Goal: Share content: Share content

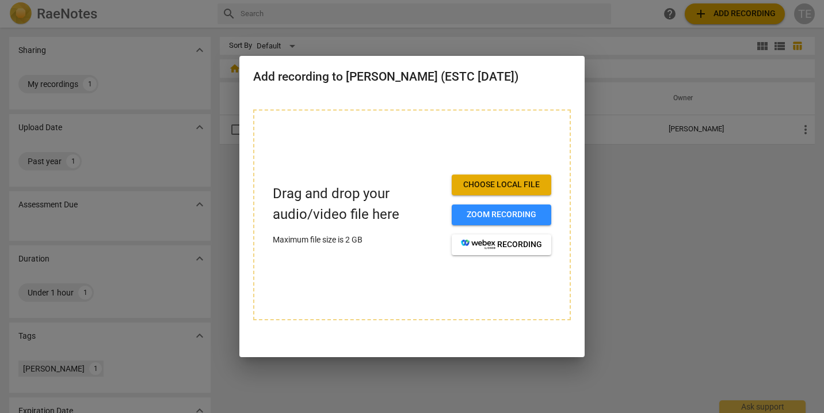
click at [502, 184] on span "Choose local file" at bounding box center [501, 185] width 81 height 12
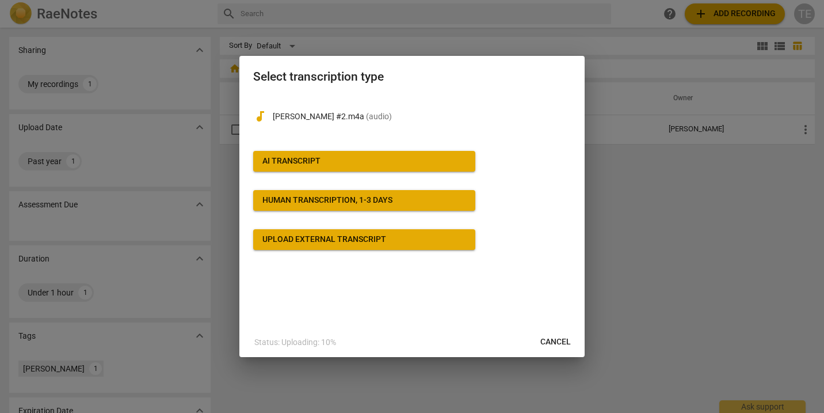
click at [410, 162] on span "AI Transcript" at bounding box center [364, 161] width 204 height 12
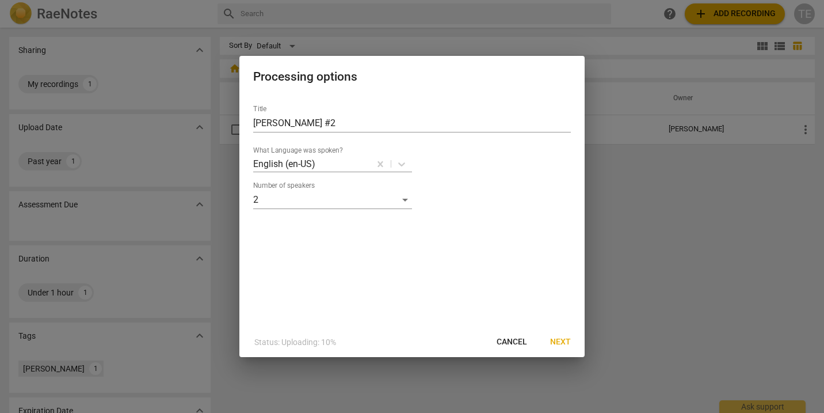
click at [557, 343] on span "Next" at bounding box center [560, 342] width 21 height 12
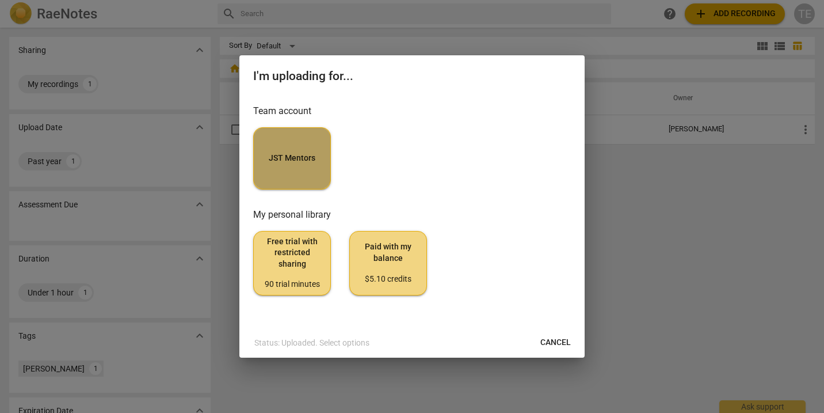
click at [287, 166] on button "JST Mentors" at bounding box center [292, 158] width 78 height 62
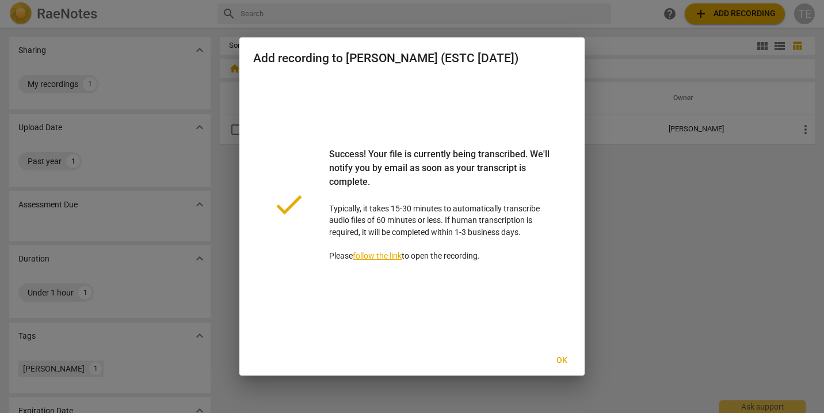
click at [561, 358] on span "Ok" at bounding box center [561, 360] width 18 height 12
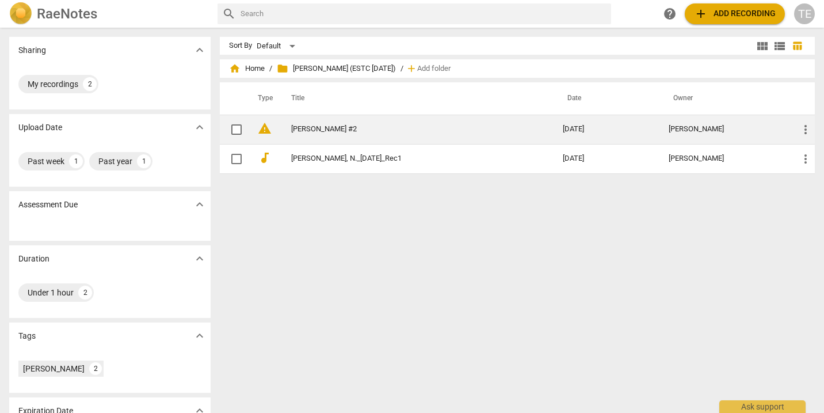
click at [341, 132] on link "[PERSON_NAME] #2" at bounding box center [406, 129] width 230 height 9
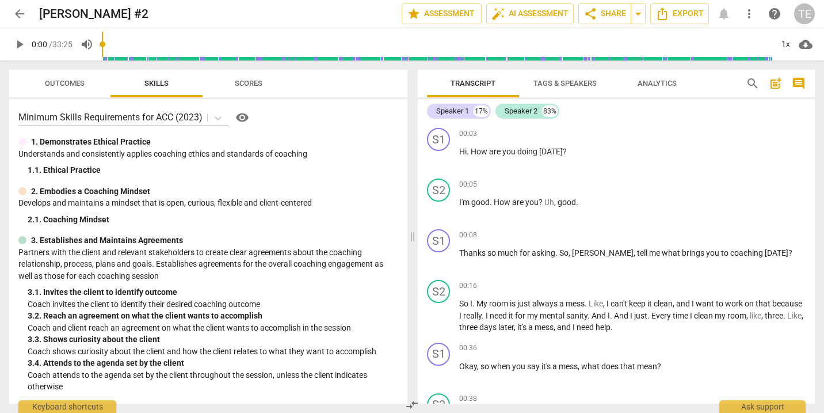
click at [16, 15] on span "arrow_back" at bounding box center [20, 14] width 14 height 14
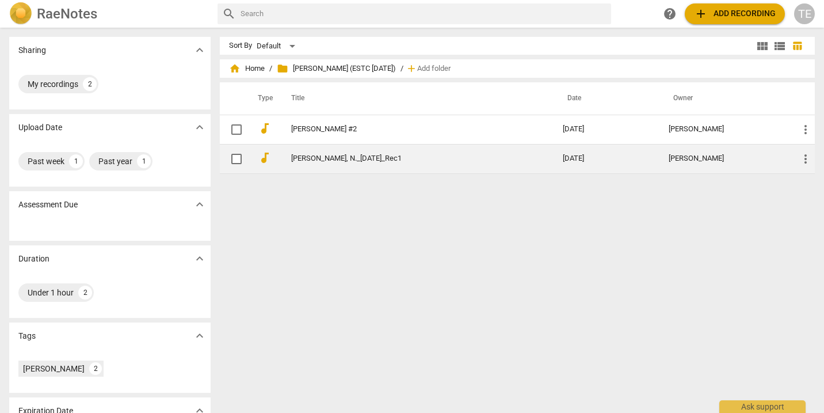
click at [317, 156] on link "[PERSON_NAME], N._[DATE]_Rec1" at bounding box center [406, 158] width 230 height 9
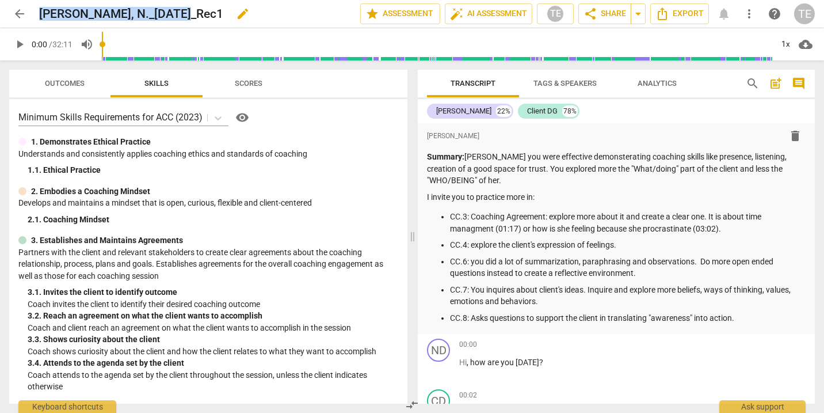
drag, startPoint x: 177, startPoint y: 13, endPoint x: 40, endPoint y: 15, distance: 137.0
click at [40, 15] on h2 "[PERSON_NAME], N._[DATE]_Rec1" at bounding box center [131, 14] width 184 height 14
copy h2 "[PERSON_NAME], N._[DATE]_Rec1"
click at [19, 12] on span "arrow_back" at bounding box center [20, 14] width 14 height 14
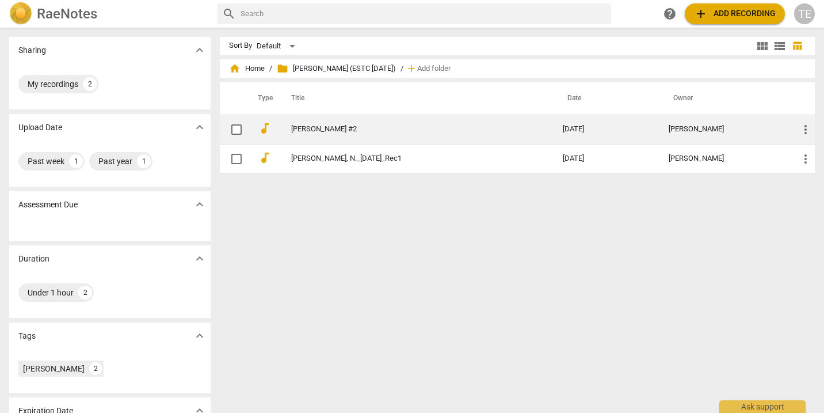
click at [324, 127] on link "[PERSON_NAME] #2" at bounding box center [406, 129] width 230 height 9
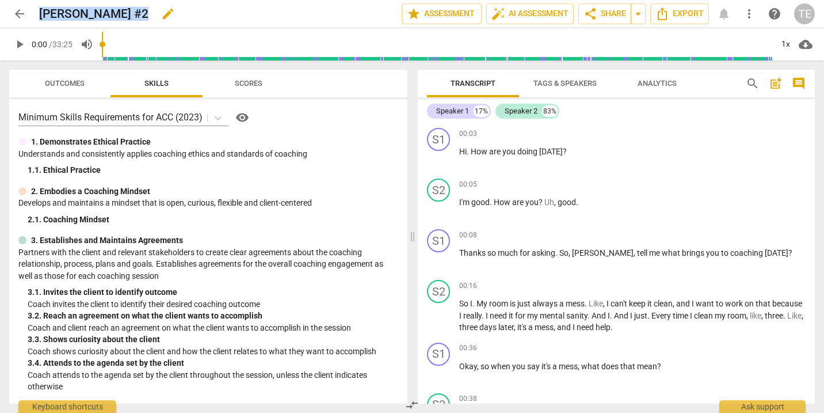
drag, startPoint x: 136, startPoint y: 13, endPoint x: 40, endPoint y: 12, distance: 95.5
click at [40, 12] on h2 "[PERSON_NAME] #2" at bounding box center [93, 14] width 109 height 14
click at [136, 13] on h2 "[PERSON_NAME] #2" at bounding box center [93, 14] width 109 height 14
click at [161, 12] on span "edit" at bounding box center [168, 14] width 14 height 14
type input "N"
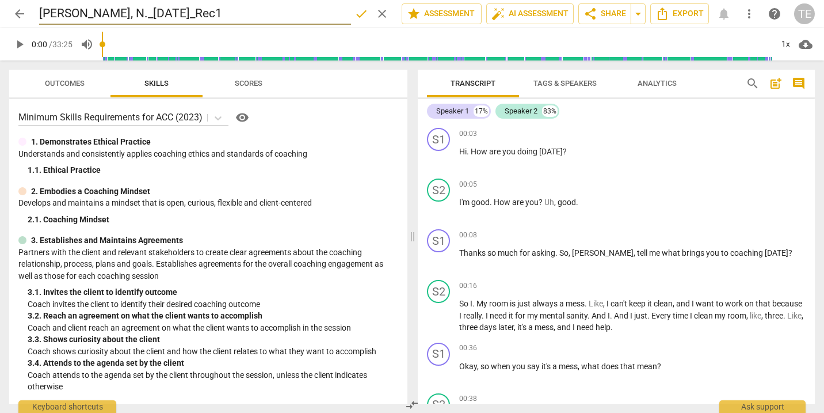
click at [114, 13] on input "[PERSON_NAME], N._[DATE]_Rec1" at bounding box center [195, 14] width 312 height 22
click at [180, 13] on input "[PERSON_NAME], N._[DATE]_Rec1" at bounding box center [195, 14] width 312 height 22
type input "[PERSON_NAME], N._[DATE]_Rec2"
click at [608, 13] on span "share Share" at bounding box center [604, 14] width 43 height 14
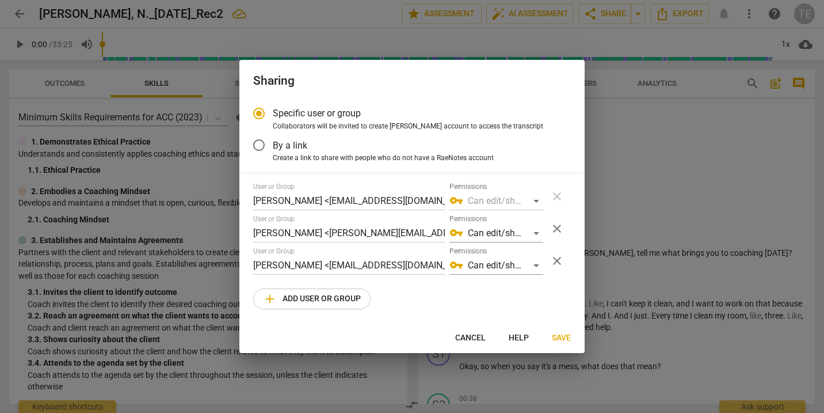
click at [558, 228] on span "close" at bounding box center [557, 229] width 14 height 14
radio input "false"
type input "[PERSON_NAME] <[EMAIL_ADDRESS][DOMAIN_NAME]>"
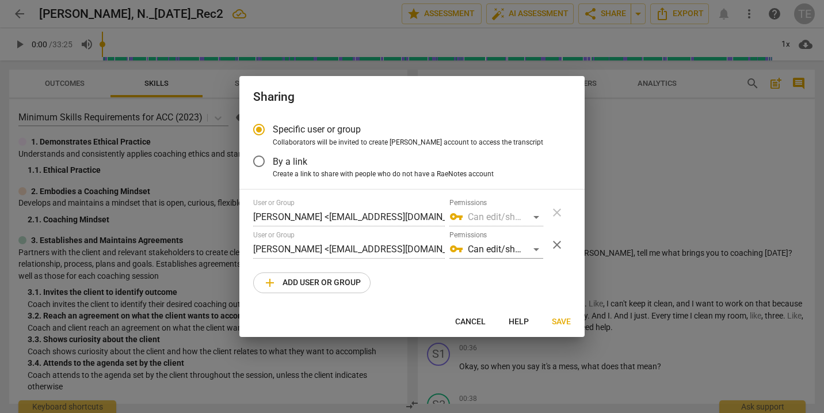
click at [308, 277] on span "add Add user or group" at bounding box center [312, 283] width 98 height 14
radio input "false"
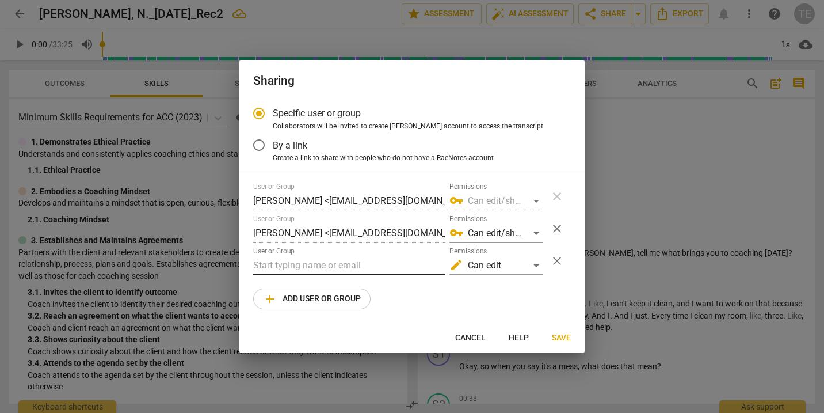
click at [296, 266] on input "text" at bounding box center [349, 265] width 192 height 18
type input "tiff"
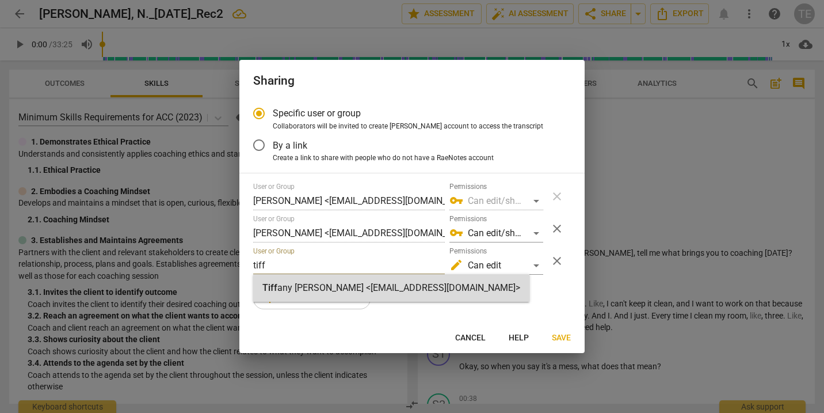
radio input "false"
type input "[PERSON_NAME] <[EMAIL_ADDRESS][DOMAIN_NAME]>"
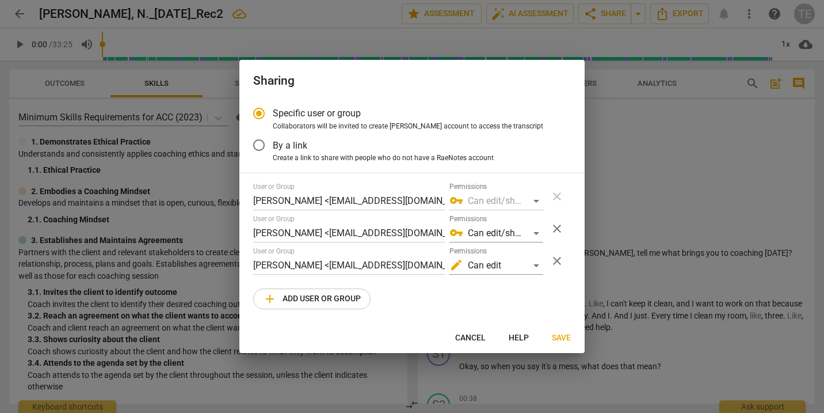
click at [318, 296] on span "add Add user or group" at bounding box center [312, 299] width 98 height 14
radio input "false"
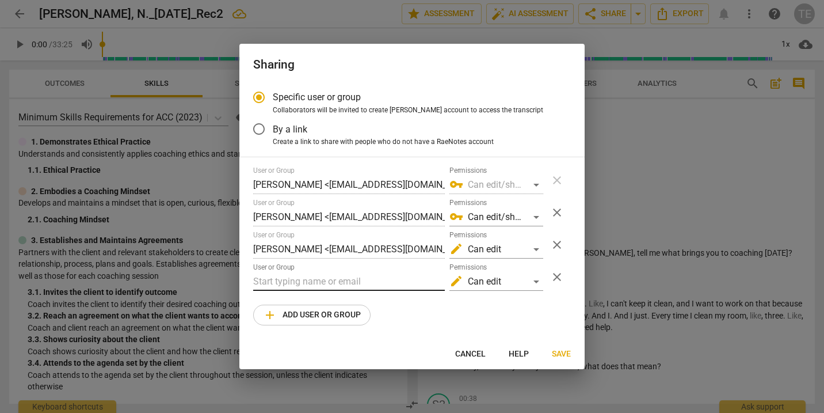
click at [263, 278] on input "text" at bounding box center [349, 281] width 192 height 18
paste input "[EMAIL_ADDRESS][DOMAIN_NAME]"
type input "[EMAIL_ADDRESS][DOMAIN_NAME]"
click at [536, 247] on div "edit Can edit" at bounding box center [496, 249] width 94 height 18
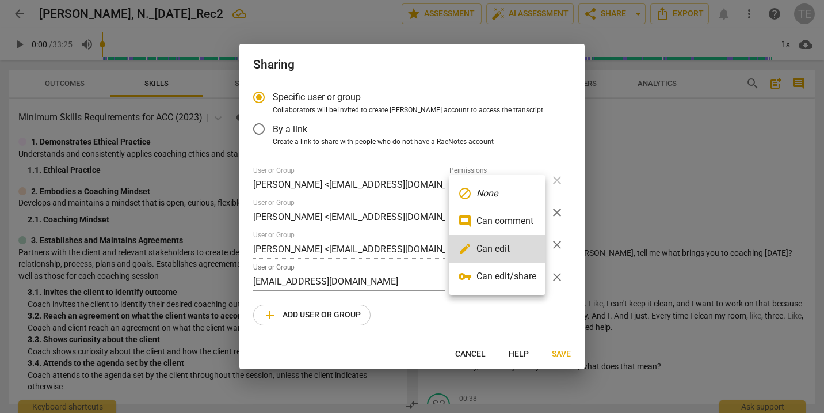
click at [510, 274] on li "vpn_key Can edit/share" at bounding box center [497, 276] width 97 height 28
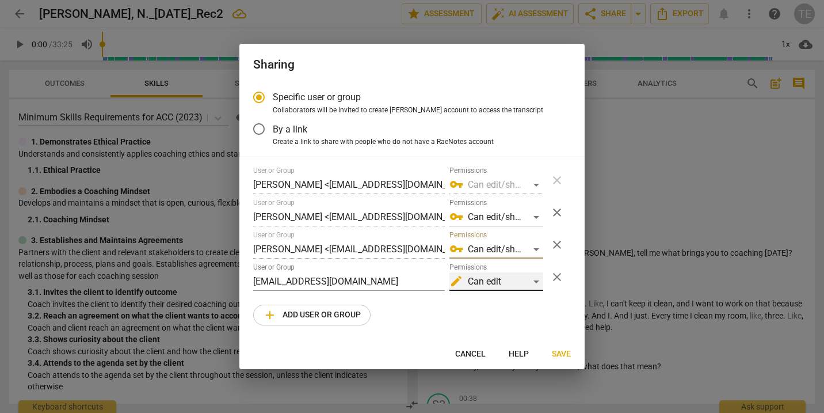
click at [534, 281] on div "edit Can edit" at bounding box center [496, 281] width 94 height 18
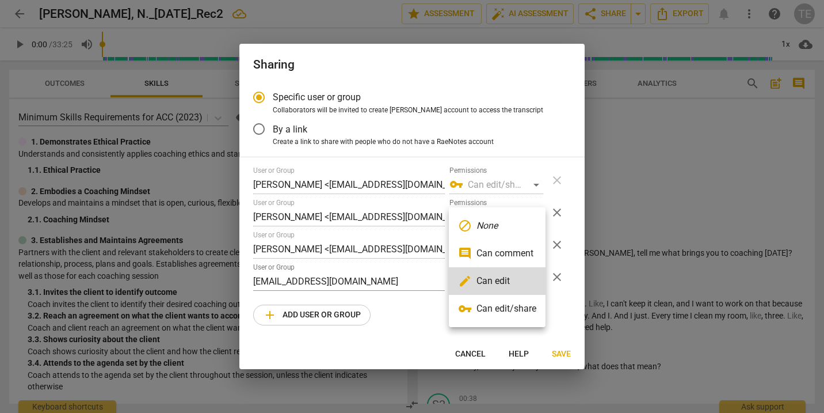
click at [511, 309] on li "vpn_key Can edit/share" at bounding box center [497, 309] width 97 height 28
radio input "false"
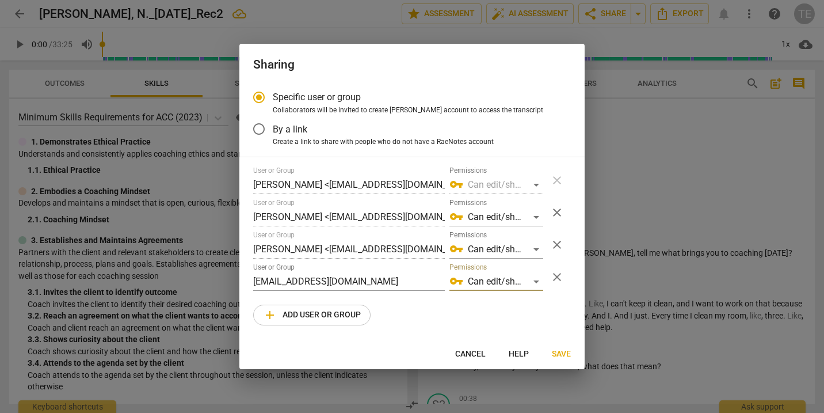
click at [556, 177] on div "User or Group [PERSON_NAME] <[EMAIL_ADDRESS][DOMAIN_NAME]> Permissions vpn_key …" at bounding box center [412, 180] width 318 height 28
click at [562, 353] on span "Save" at bounding box center [561, 354] width 19 height 12
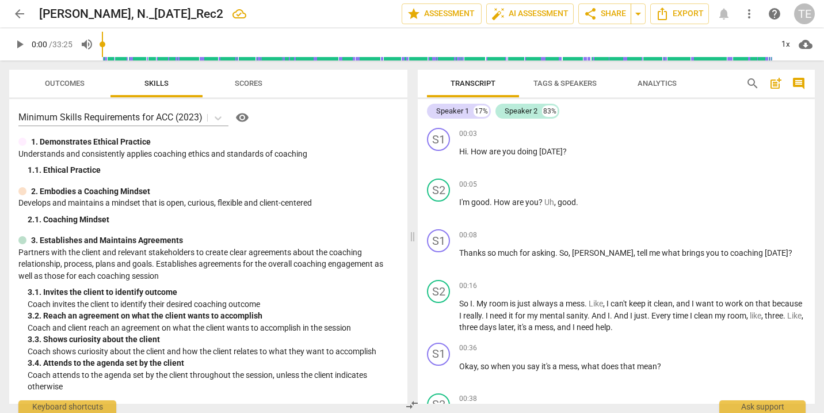
click at [19, 10] on span "arrow_back" at bounding box center [20, 14] width 14 height 14
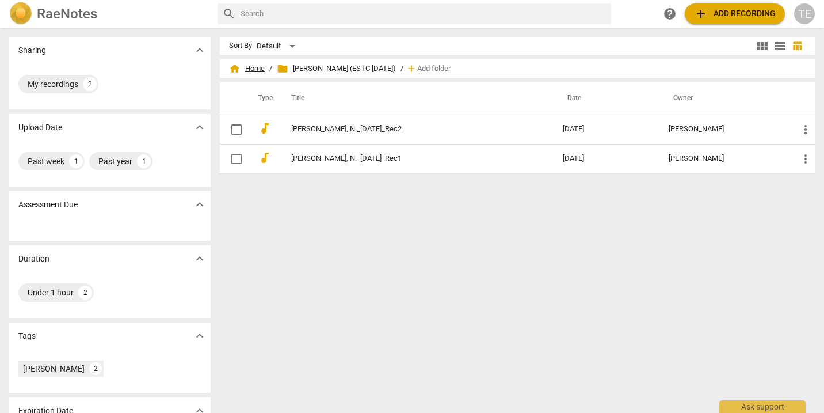
click at [249, 68] on span "home Home" at bounding box center [247, 69] width 36 height 12
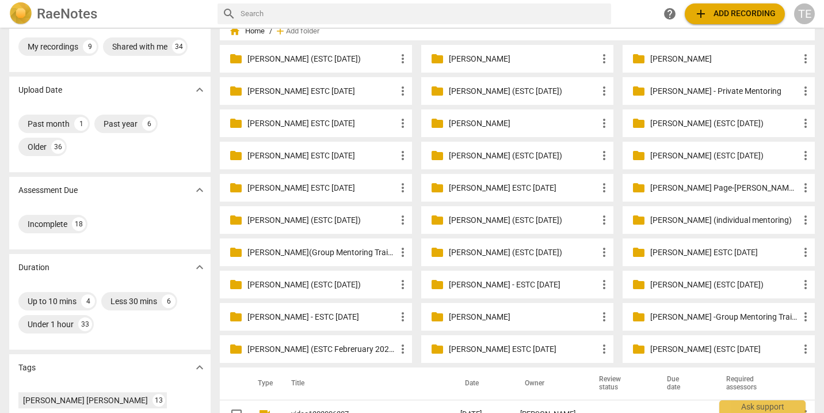
scroll to position [41, 0]
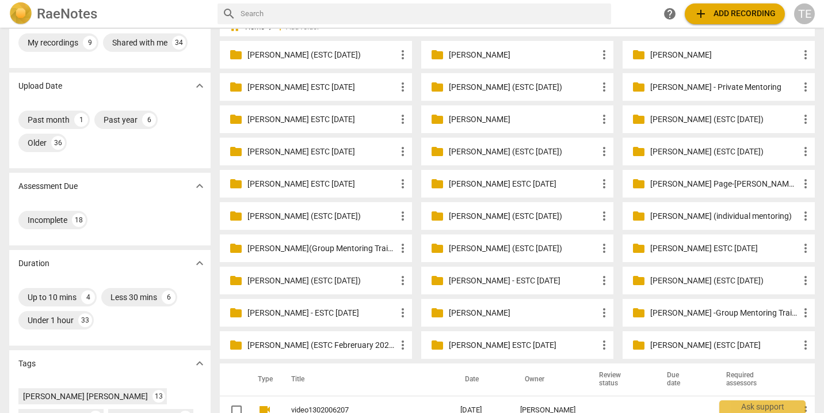
click at [467, 215] on p "[PERSON_NAME] (ESTC [DATE])" at bounding box center [523, 216] width 148 height 12
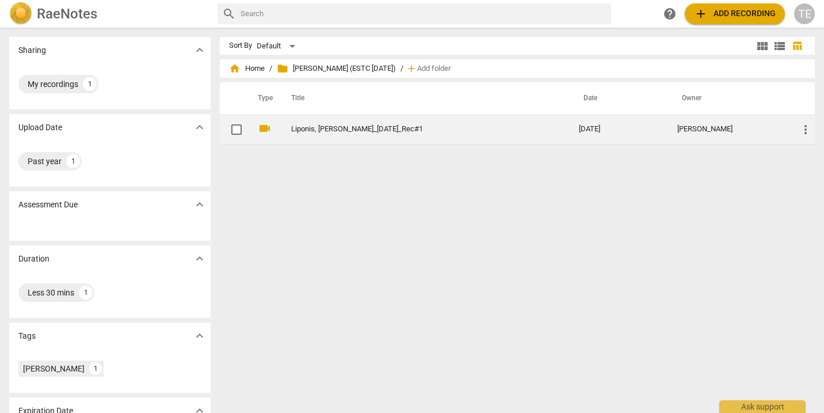
click at [342, 128] on link "Liponis, [PERSON_NAME]_[DATE]_Rec#1" at bounding box center [414, 129] width 246 height 9
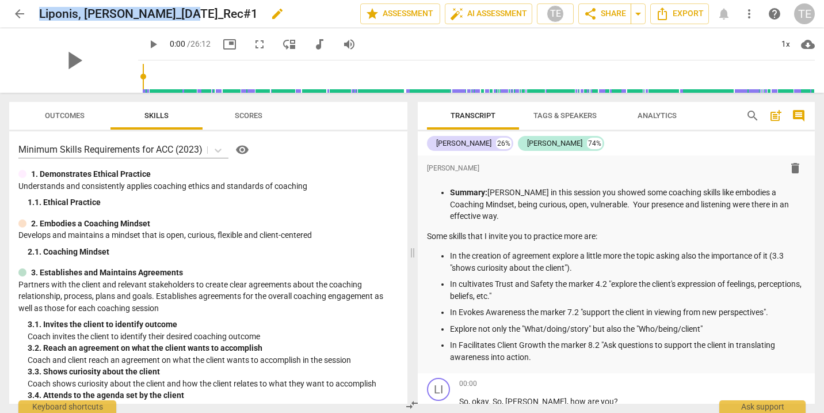
drag, startPoint x: 189, startPoint y: 12, endPoint x: 40, endPoint y: 10, distance: 149.6
click at [40, 10] on div "Liponis, [PERSON_NAME]_[DATE]_Rec#1 edit" at bounding box center [195, 13] width 312 height 21
copy h2 "Liponis, [PERSON_NAME]_[DATE]_Rec#1"
click at [22, 14] on span "arrow_back" at bounding box center [20, 14] width 14 height 14
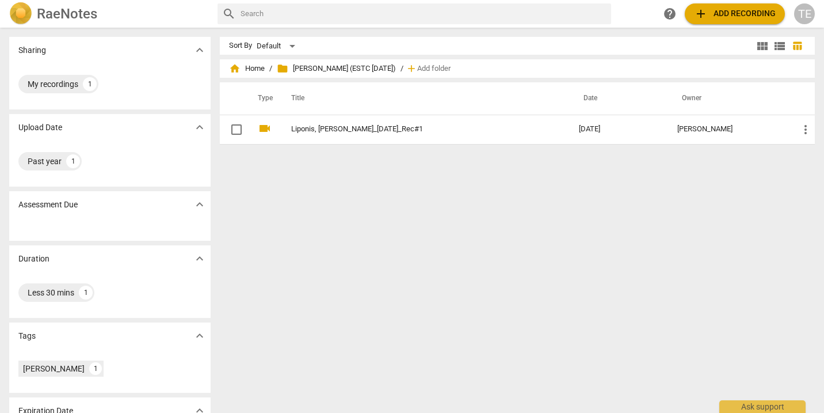
click at [735, 12] on span "add Add recording" at bounding box center [735, 14] width 82 height 14
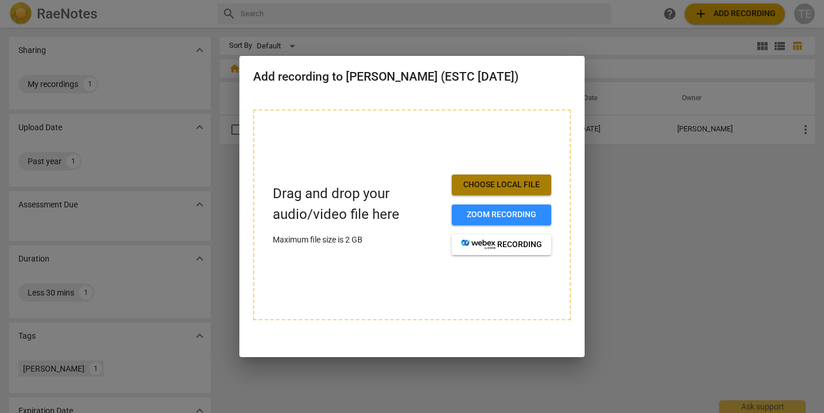
click at [507, 187] on span "Choose local file" at bounding box center [501, 185] width 81 height 12
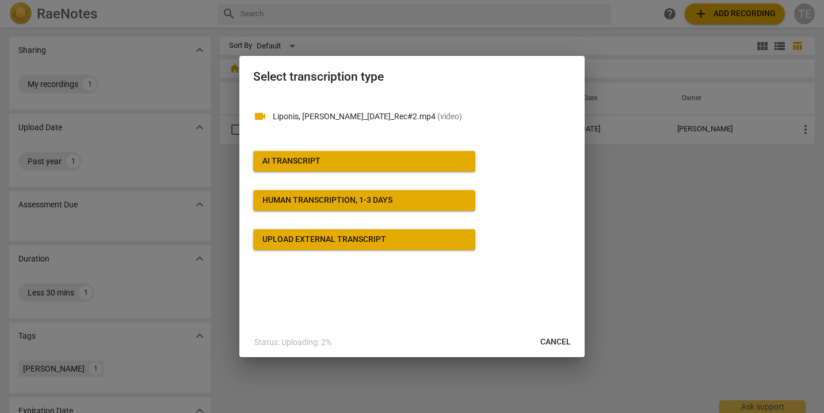
click at [323, 159] on span "AI Transcript" at bounding box center [364, 161] width 204 height 12
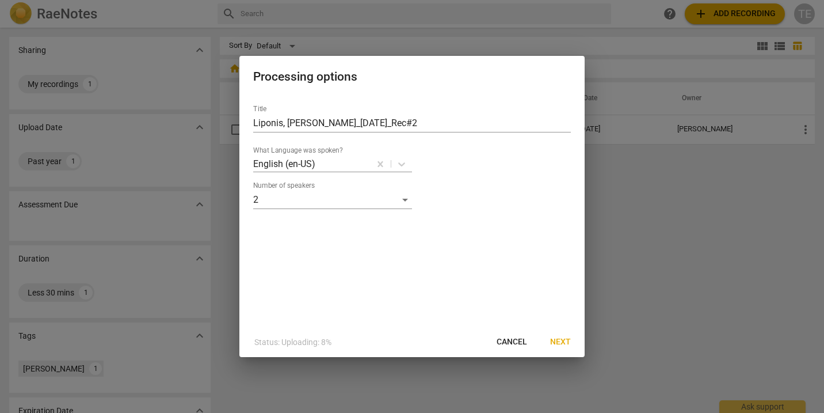
click at [563, 339] on span "Next" at bounding box center [560, 342] width 21 height 12
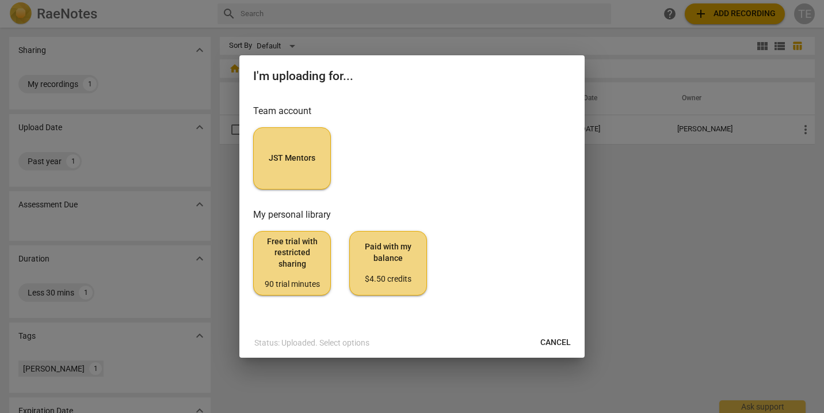
click at [287, 162] on span "JST Mentors" at bounding box center [292, 158] width 58 height 12
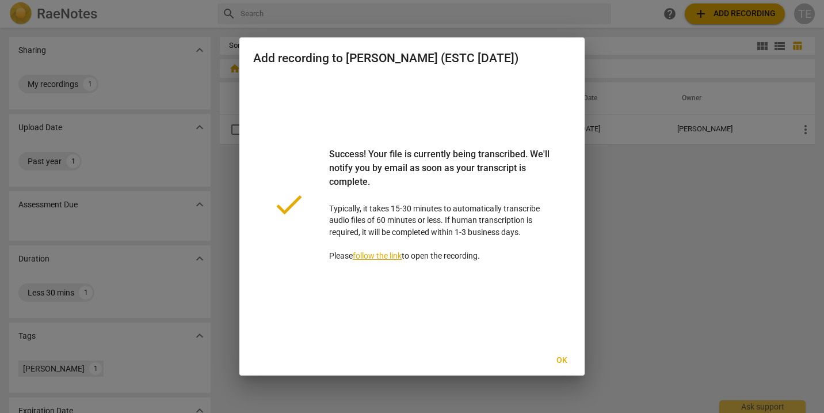
click at [560, 357] on span "Ok" at bounding box center [561, 360] width 18 height 12
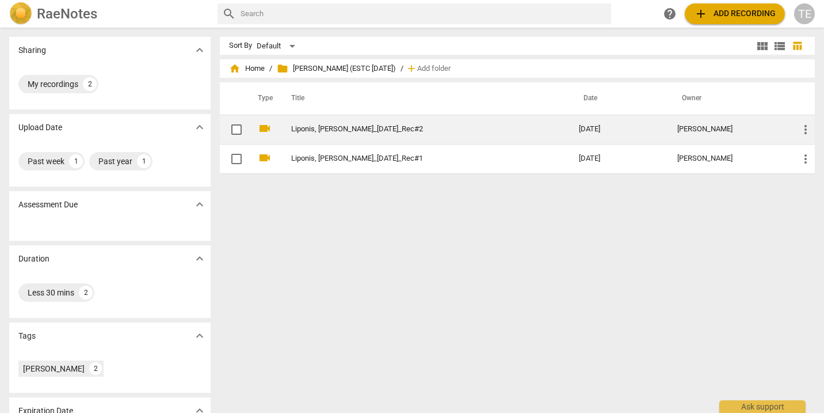
click at [677, 127] on div "[PERSON_NAME]" at bounding box center [728, 129] width 103 height 9
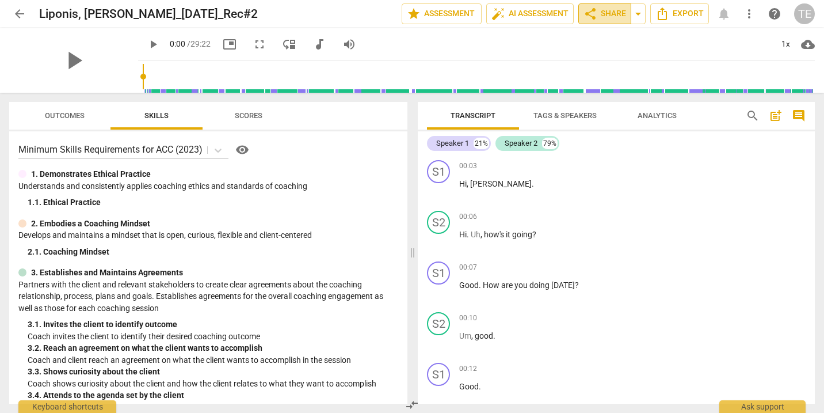
click at [608, 12] on span "share Share" at bounding box center [604, 14] width 43 height 14
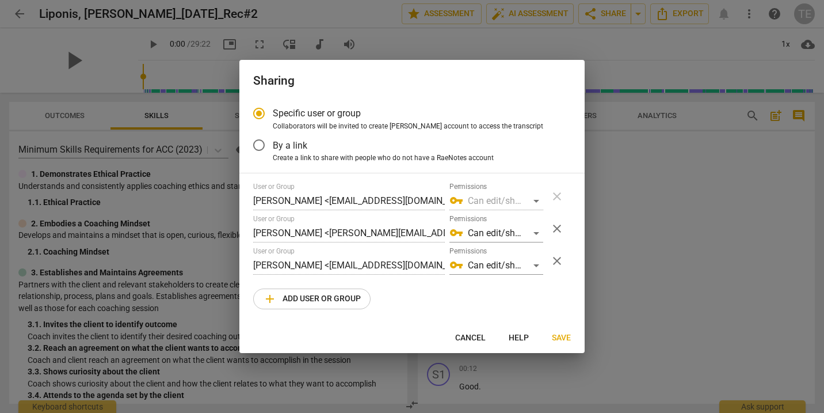
click at [557, 227] on span "close" at bounding box center [557, 229] width 14 height 14
radio input "false"
type input "[PERSON_NAME] <[EMAIL_ADDRESS][DOMAIN_NAME]>"
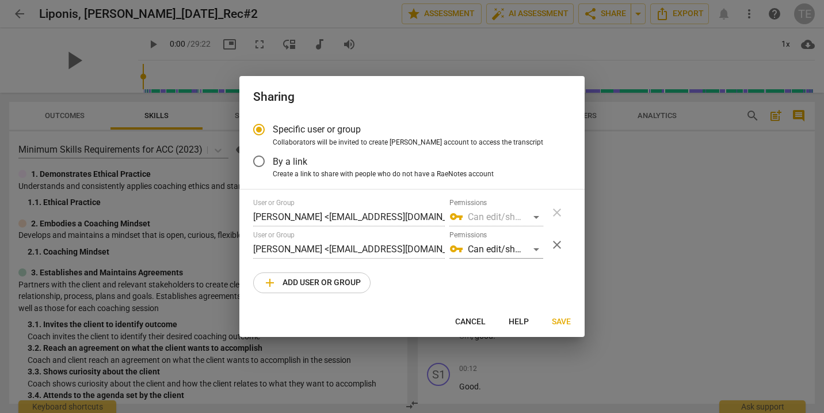
click at [316, 277] on span "add Add user or group" at bounding box center [312, 283] width 98 height 14
radio input "false"
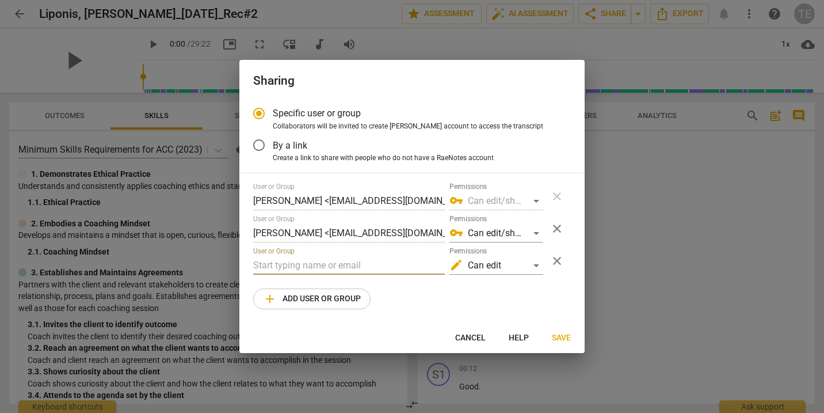
click at [299, 265] on input "text" at bounding box center [349, 265] width 192 height 18
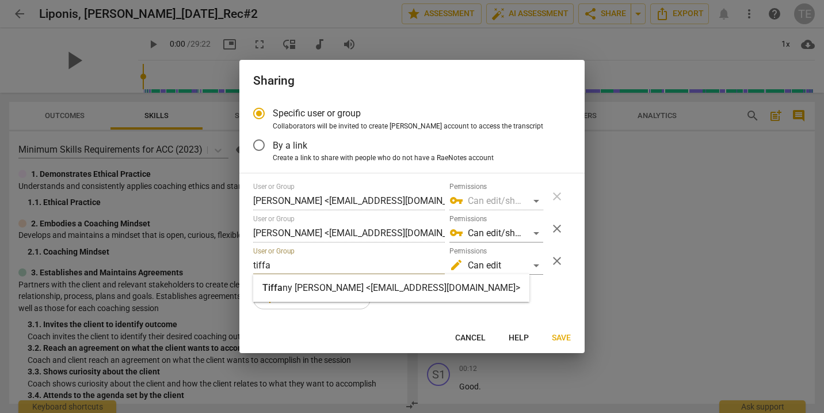
type input "tiffa"
click at [319, 287] on strong "ny [PERSON_NAME] <[EMAIL_ADDRESS][DOMAIN_NAME]>" at bounding box center [402, 287] width 238 height 11
radio input "false"
type input "[PERSON_NAME] <[EMAIL_ADDRESS][DOMAIN_NAME]>"
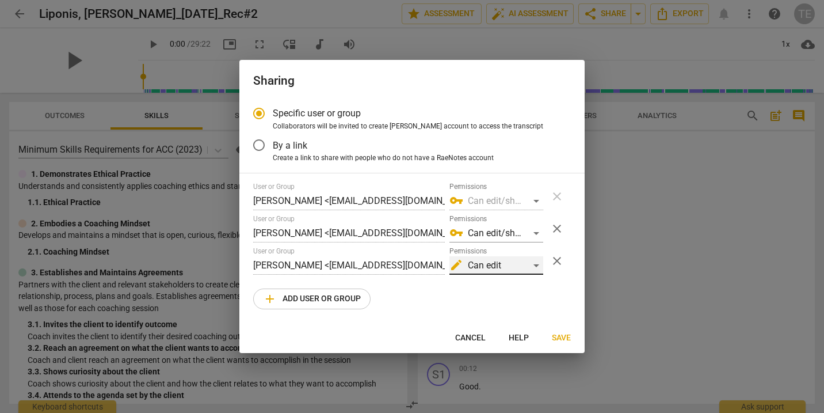
click at [536, 265] on div "edit Can edit" at bounding box center [496, 265] width 94 height 18
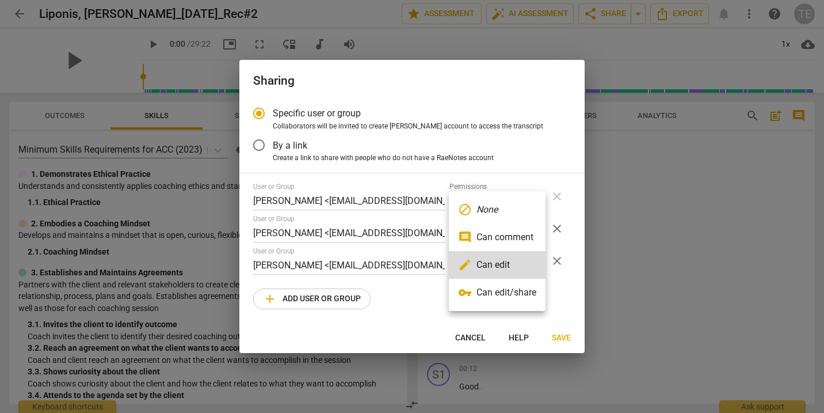
click at [512, 289] on li "vpn_key Can edit/share" at bounding box center [497, 292] width 97 height 28
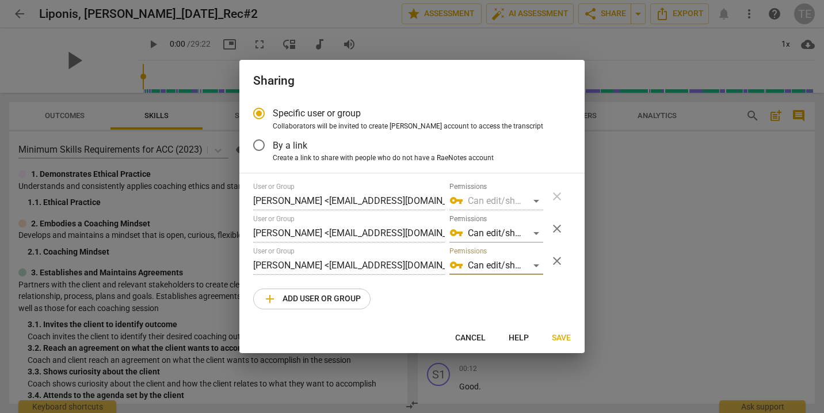
click at [320, 297] on span "add Add user or group" at bounding box center [312, 299] width 98 height 14
radio input "false"
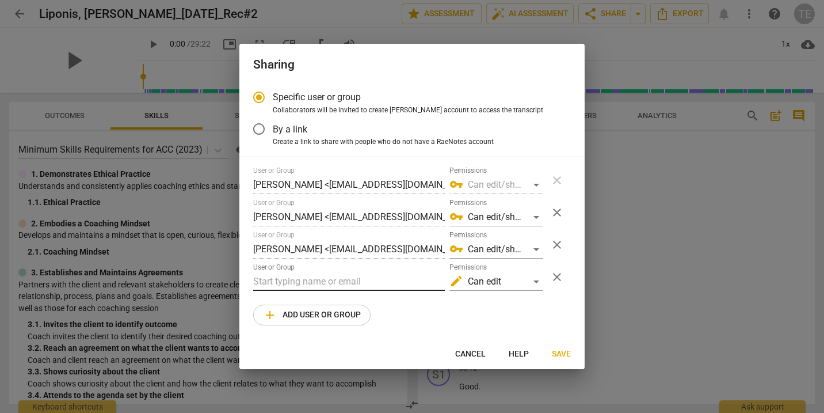
click at [273, 281] on input "text" at bounding box center [349, 281] width 192 height 18
paste input "[EMAIL_ADDRESS][DOMAIN_NAME]"
type input "[EMAIL_ADDRESS][DOMAIN_NAME]"
click at [536, 280] on div "edit Can edit" at bounding box center [496, 281] width 94 height 18
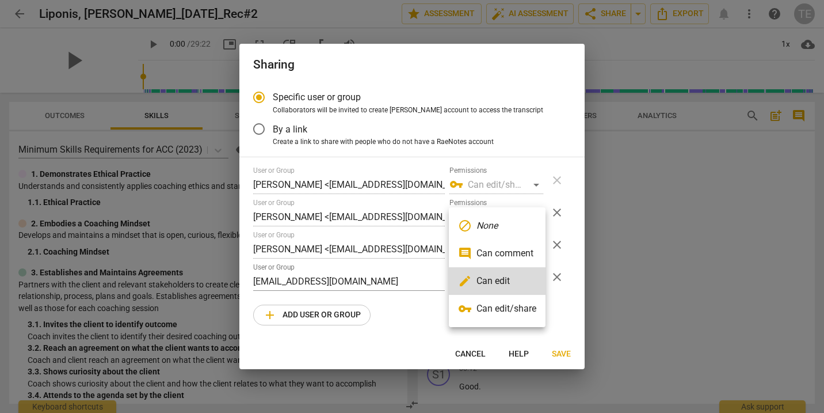
click at [529, 304] on li "vpn_key Can edit/share" at bounding box center [497, 309] width 97 height 28
radio input "false"
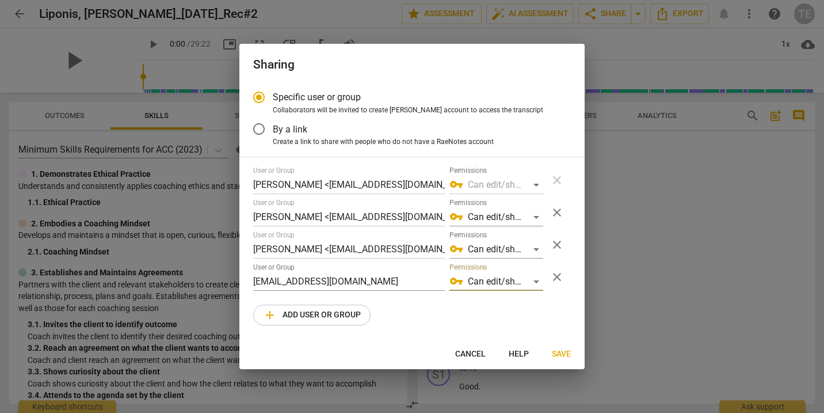
click at [560, 348] on span "Save" at bounding box center [561, 354] width 19 height 12
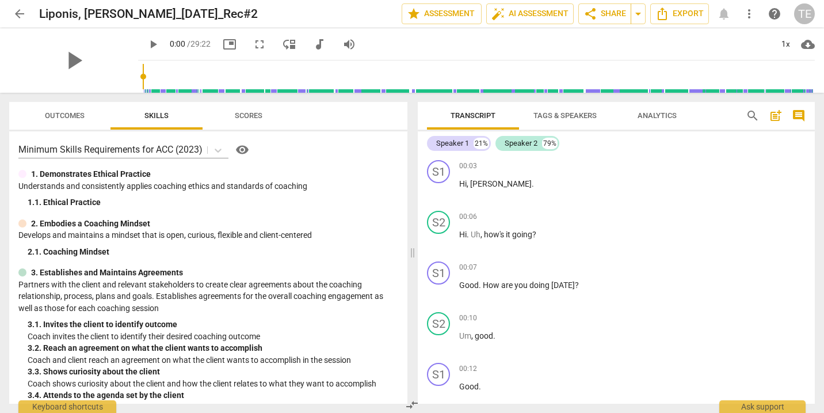
click at [14, 16] on span "arrow_back" at bounding box center [20, 14] width 14 height 14
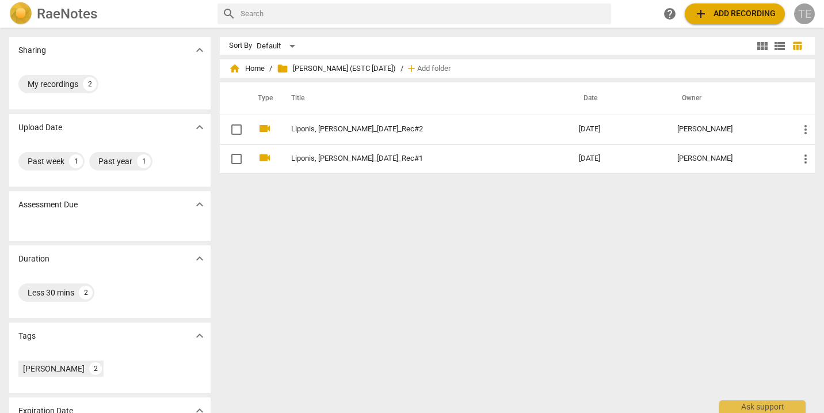
click at [807, 13] on div "TE" at bounding box center [804, 13] width 21 height 21
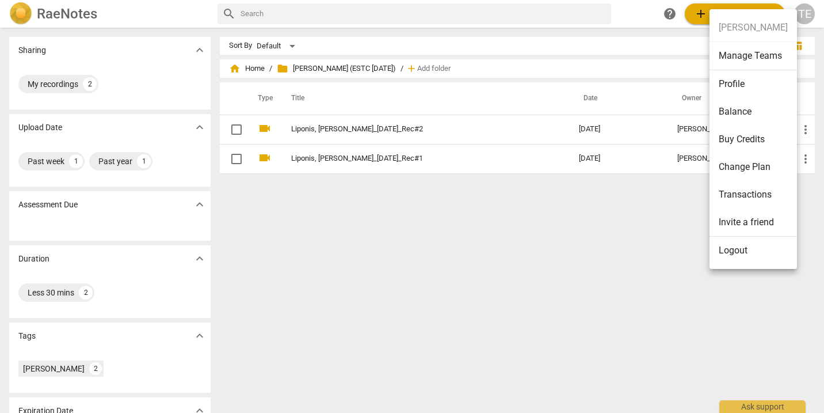
click at [730, 249] on li "Logout" at bounding box center [752, 250] width 87 height 28
